Goal: Navigation & Orientation: Find specific page/section

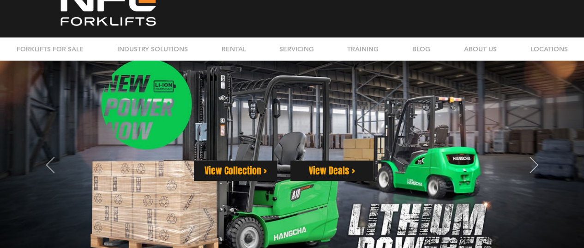
scroll to position [46, 0]
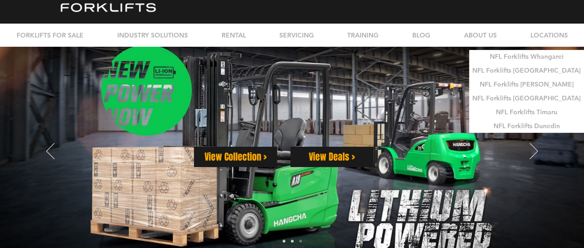
click at [550, 36] on p "LOCATIONS" at bounding box center [549, 35] width 47 height 23
click at [538, 68] on p "NFL Forklifts [GEOGRAPHIC_DATA]" at bounding box center [526, 70] width 115 height 13
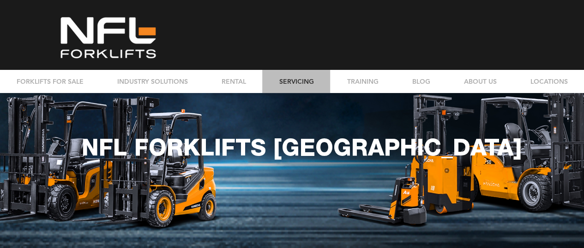
click at [295, 81] on p "SERVICING" at bounding box center [297, 81] width 44 height 23
